Goal: Find specific page/section: Find specific page/section

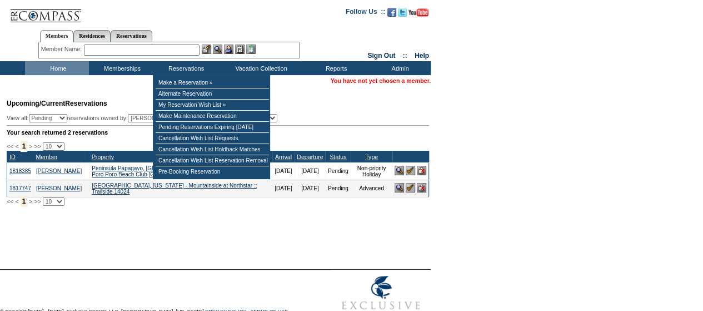
click at [178, 47] on input "text" at bounding box center [142, 49] width 116 height 11
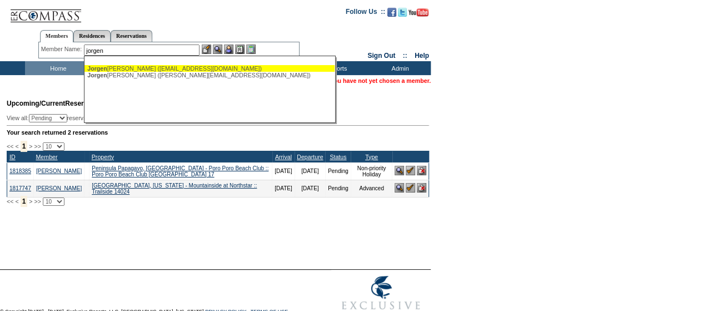
click at [164, 68] on div "Jorgen sen, Eric (ekjorgensen@me.com)" at bounding box center [209, 68] width 244 height 7
type input "Jorgensen, Eric (ekjorgensen@me.com)"
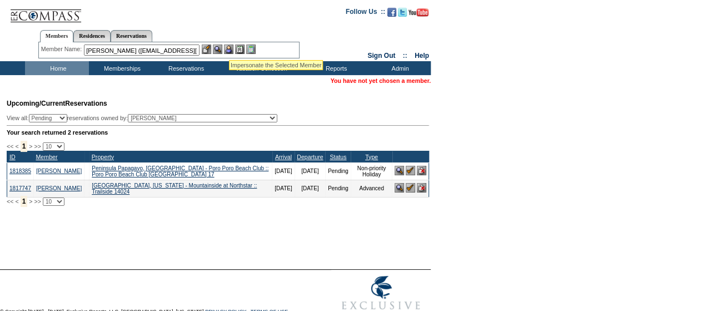
click at [229, 46] on img at bounding box center [228, 48] width 9 height 9
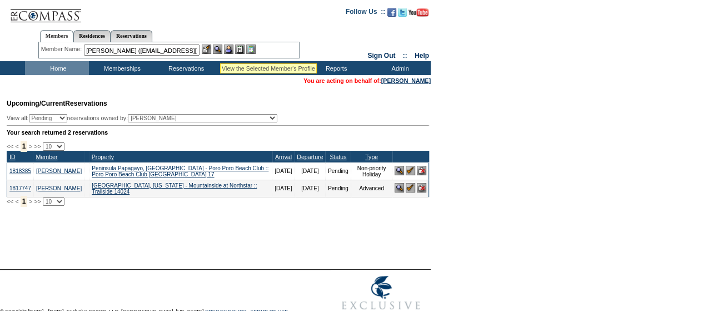
click at [220, 49] on img at bounding box center [217, 48] width 9 height 9
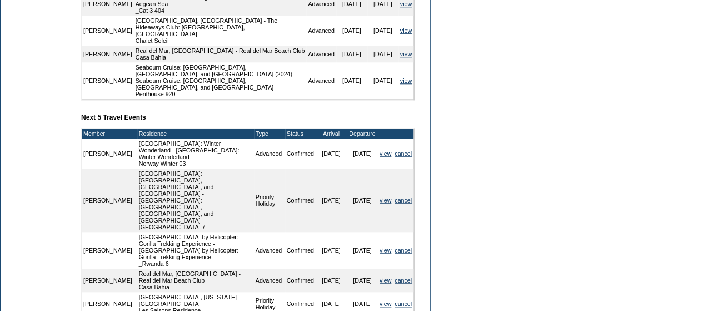
scroll to position [493, 0]
